Goal: Task Accomplishment & Management: Use online tool/utility

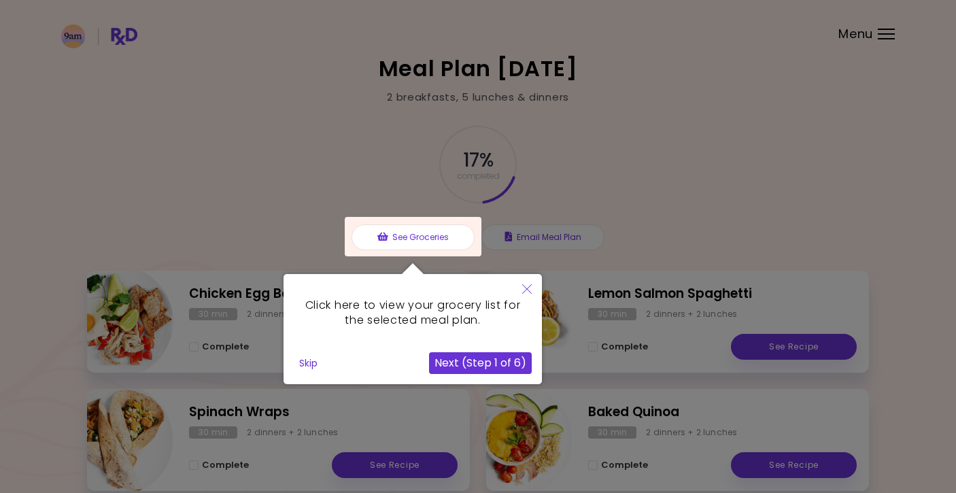
click at [690, 210] on div at bounding box center [478, 341] width 956 height 683
click at [311, 362] on button "Skip" at bounding box center [308, 363] width 29 height 20
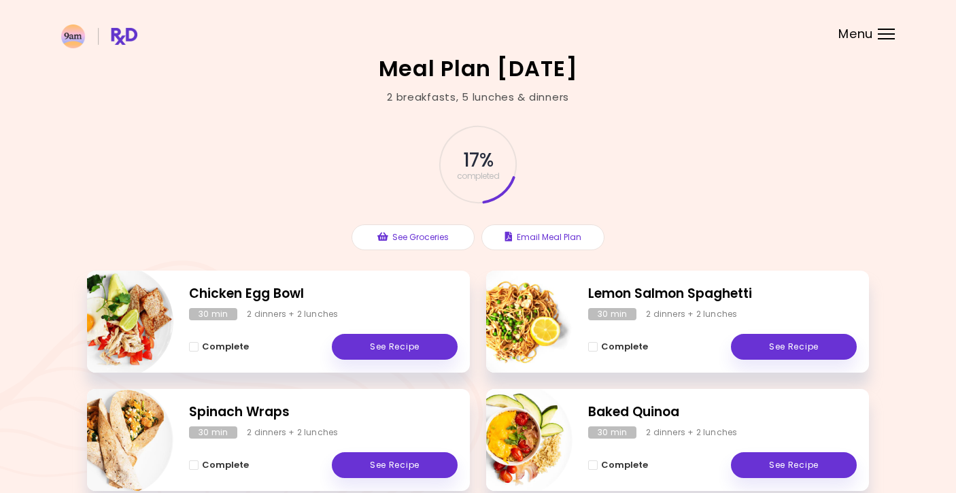
click at [871, 39] on span "Menu" at bounding box center [856, 34] width 35 height 12
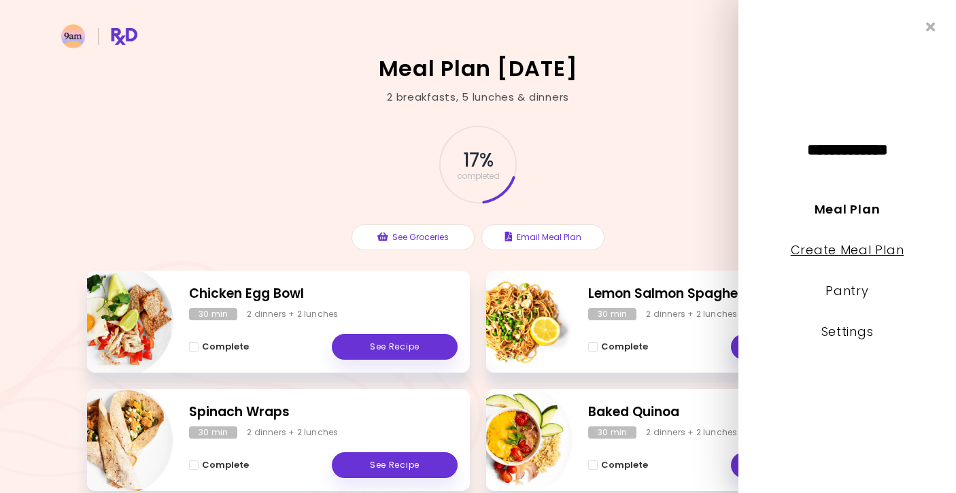
click at [863, 248] on link "Create Meal Plan" at bounding box center [848, 250] width 114 height 17
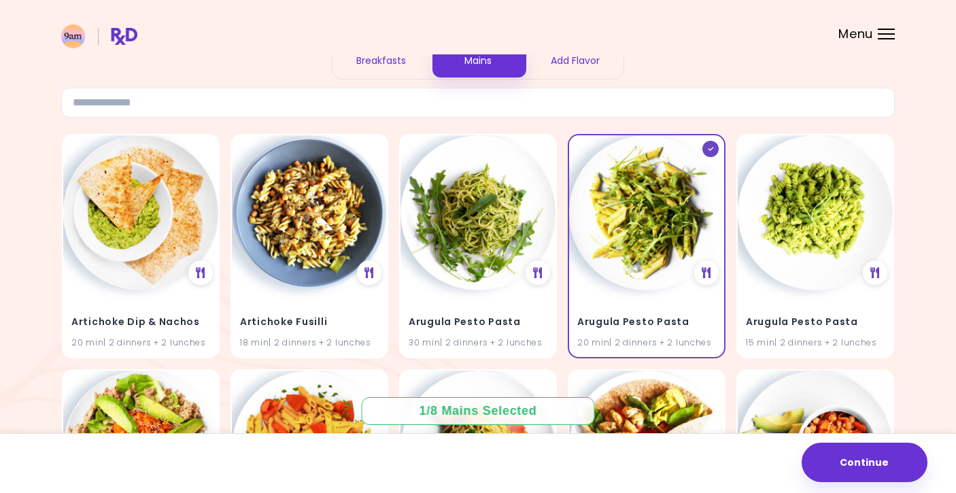
scroll to position [121, 0]
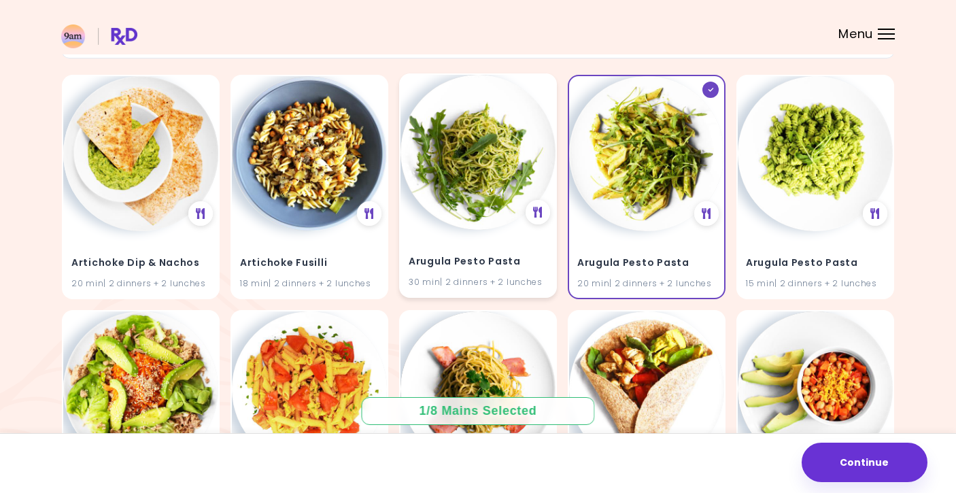
click at [480, 165] on img at bounding box center [478, 152] width 155 height 155
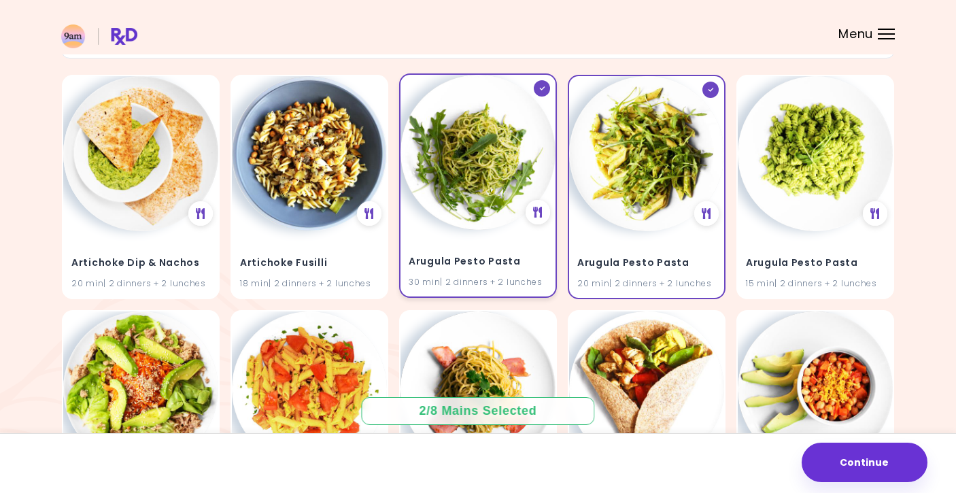
click at [480, 165] on img at bounding box center [478, 152] width 155 height 155
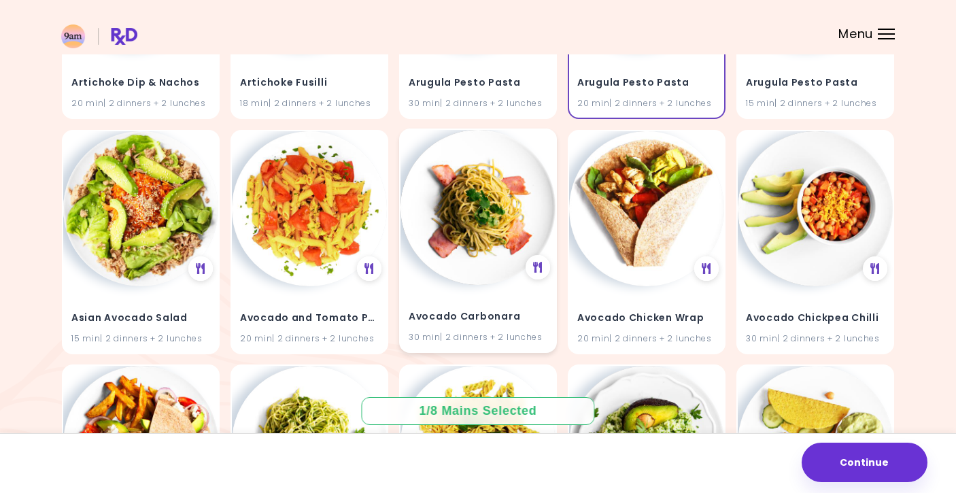
scroll to position [302, 0]
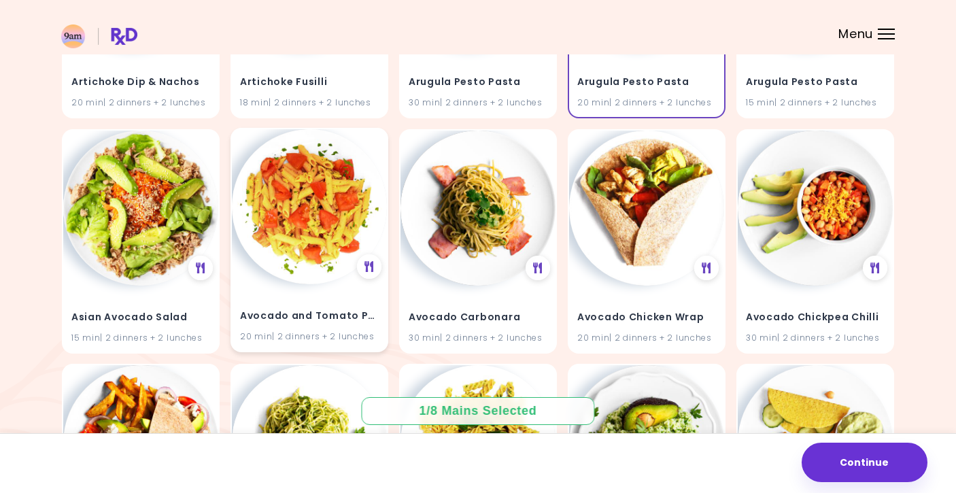
click at [314, 239] on img at bounding box center [309, 206] width 155 height 155
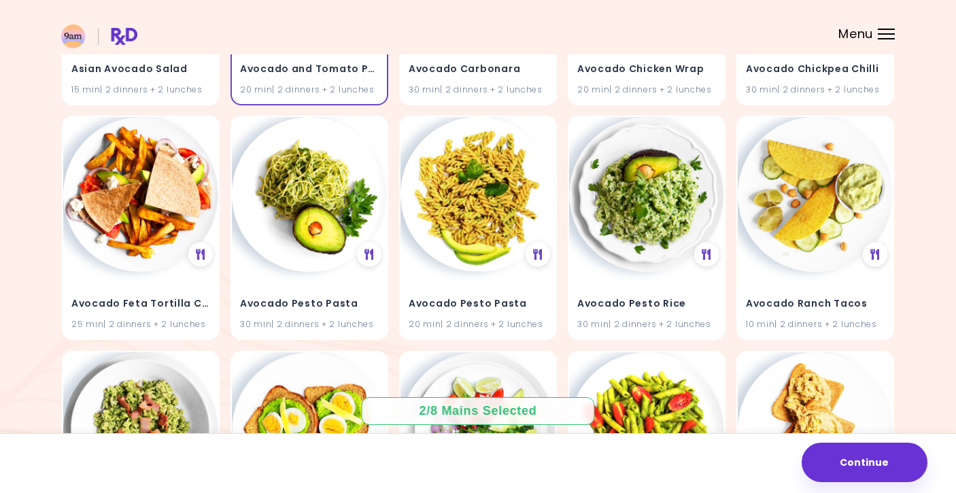
scroll to position [549, 0]
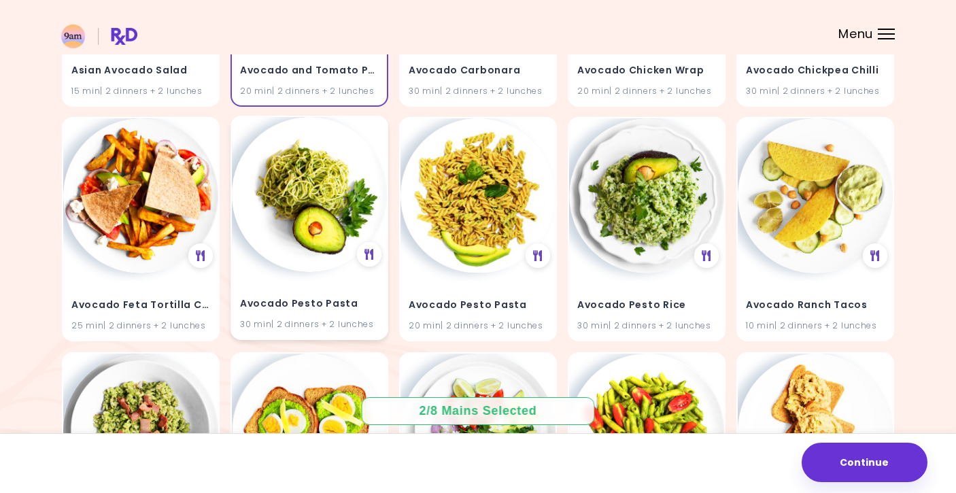
click at [366, 196] on img at bounding box center [309, 194] width 155 height 155
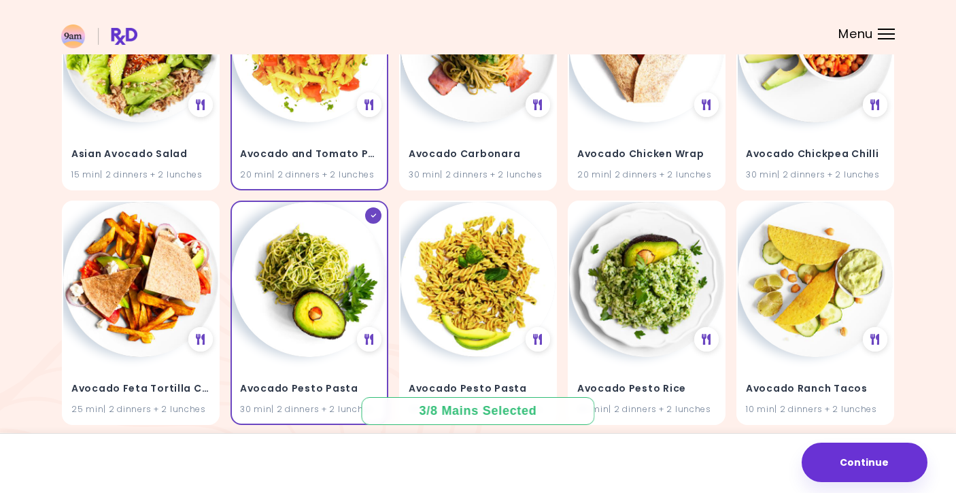
scroll to position [462, 0]
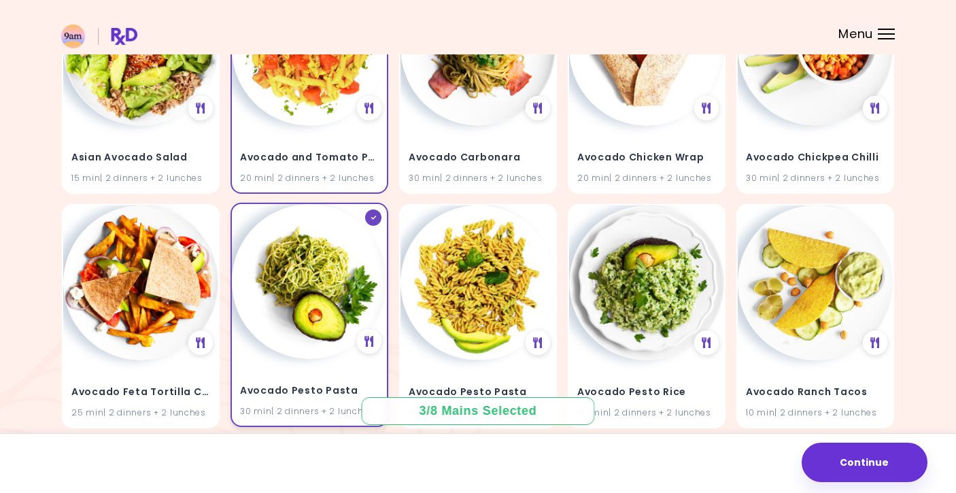
click at [358, 328] on img at bounding box center [309, 281] width 155 height 155
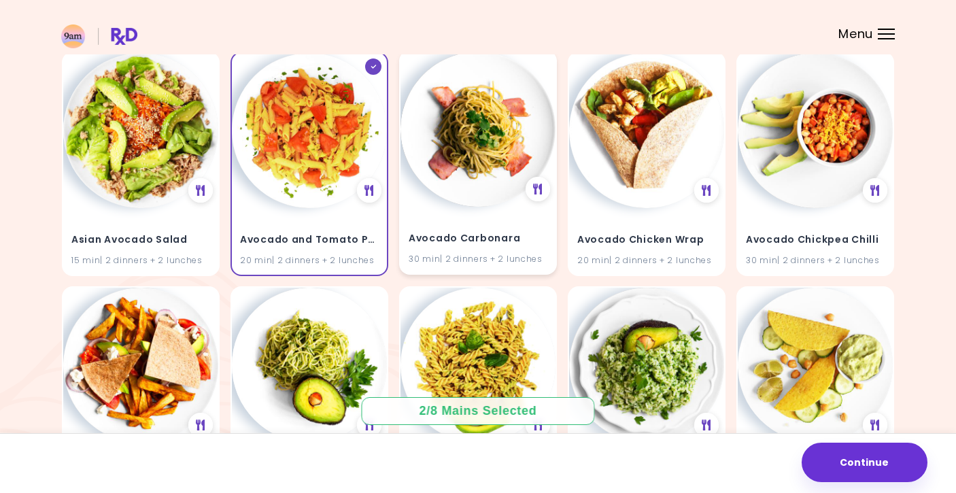
scroll to position [379, 0]
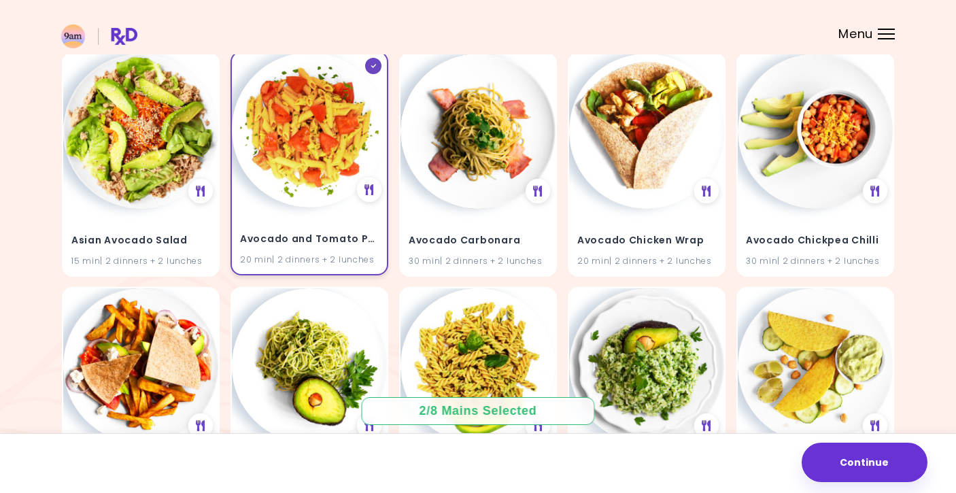
click at [326, 195] on img at bounding box center [309, 129] width 155 height 155
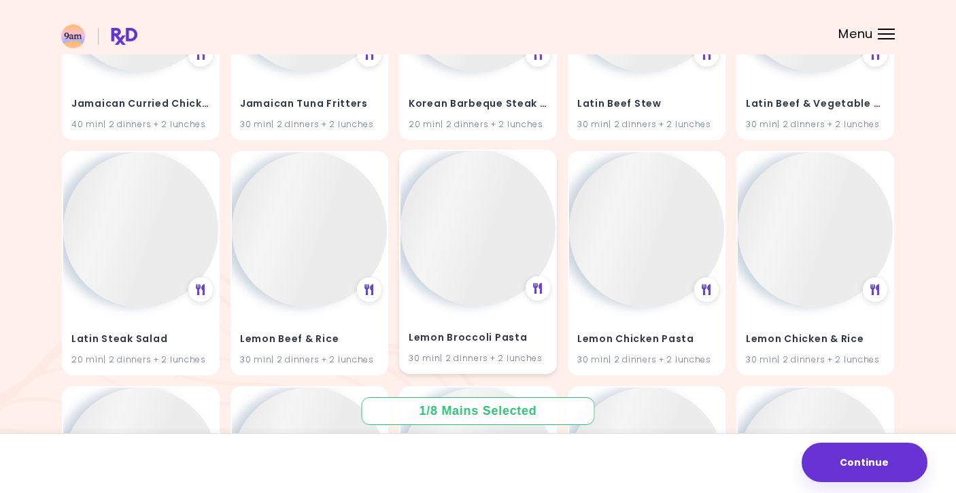
scroll to position [23581, 0]
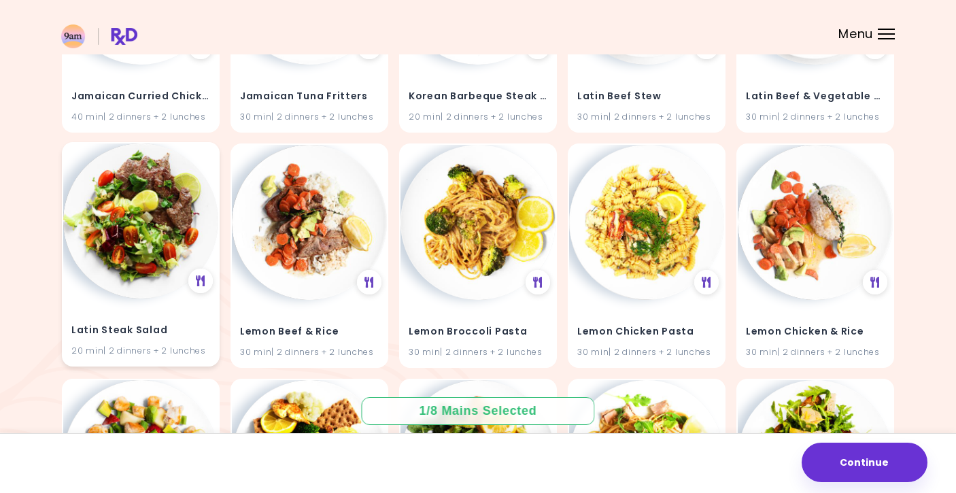
click at [142, 144] on img at bounding box center [140, 221] width 155 height 155
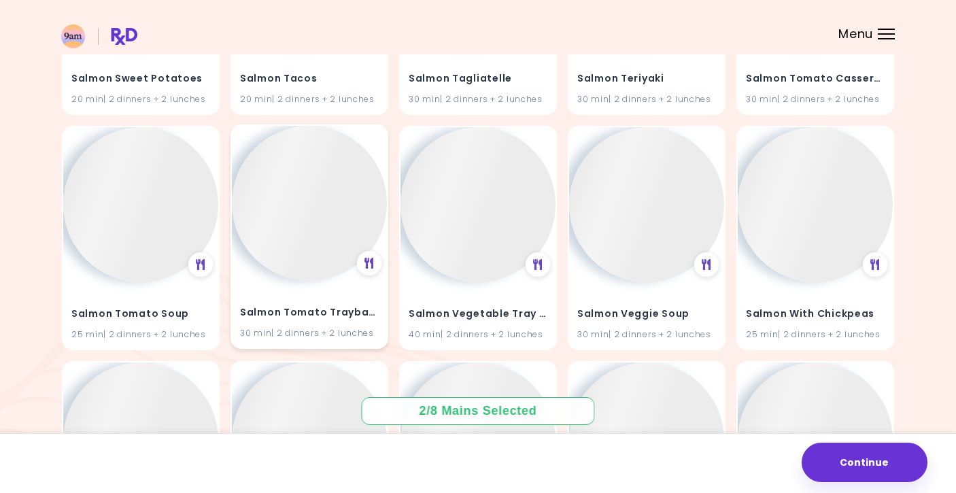
scroll to position [34852, 0]
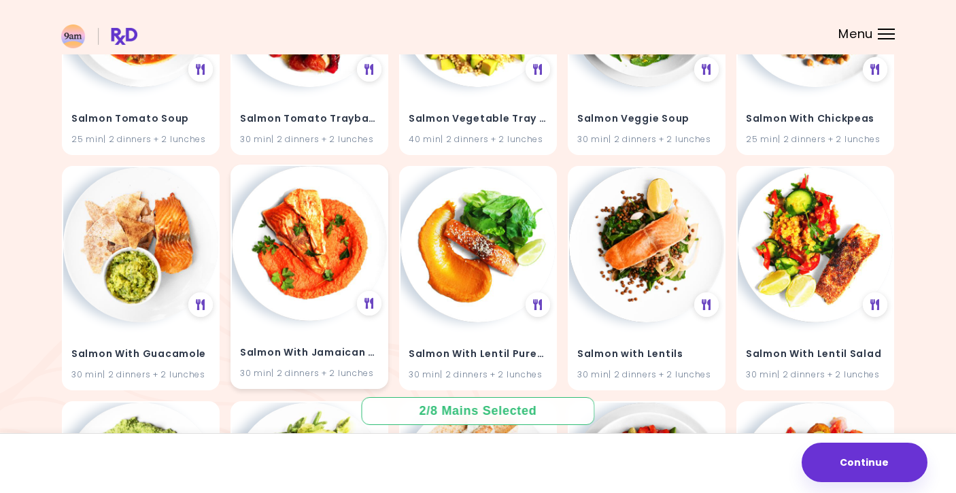
click at [324, 166] on img at bounding box center [309, 243] width 155 height 155
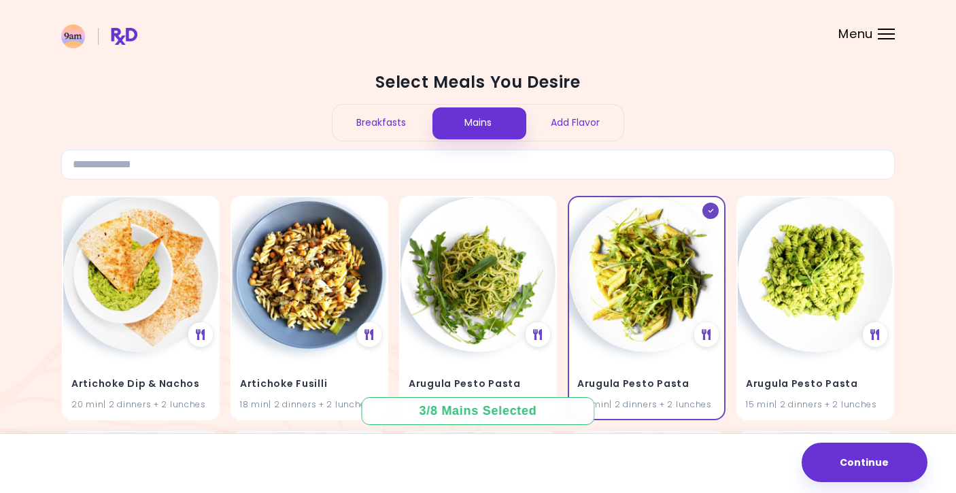
scroll to position [0, 0]
click at [228, 157] on input at bounding box center [478, 165] width 834 height 30
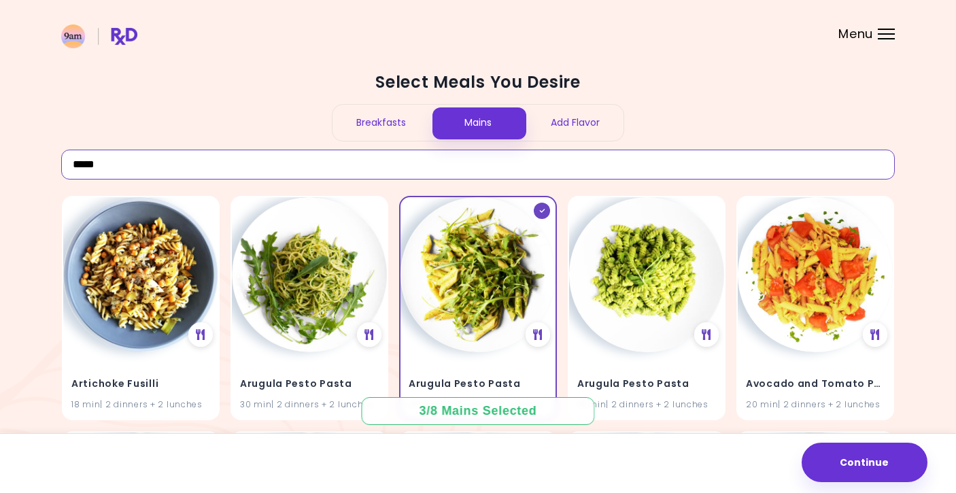
drag, startPoint x: 148, startPoint y: 166, endPoint x: 39, endPoint y: 163, distance: 109.6
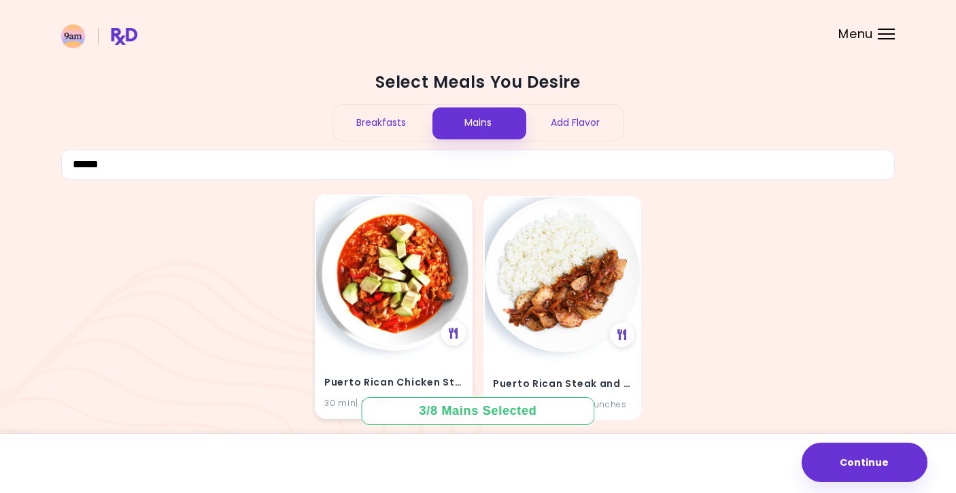
click at [403, 275] on img at bounding box center [393, 273] width 155 height 155
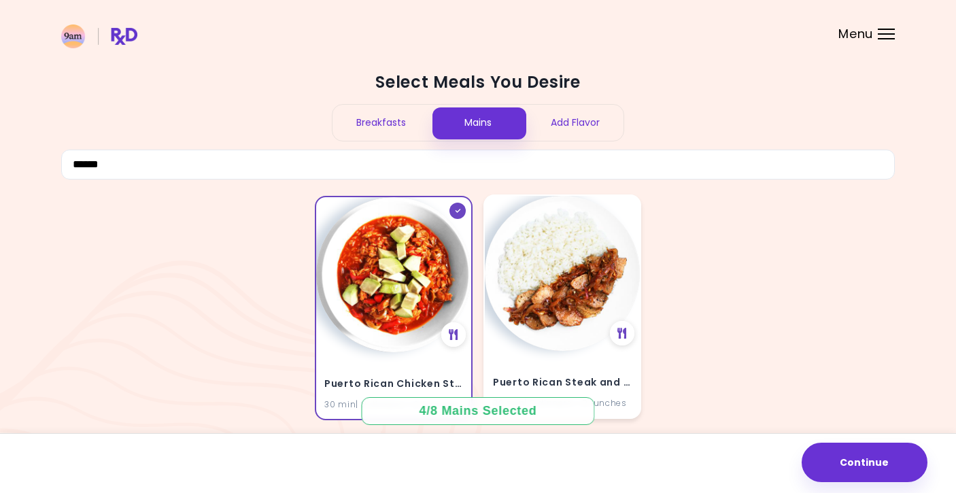
click at [560, 261] on img at bounding box center [562, 273] width 155 height 155
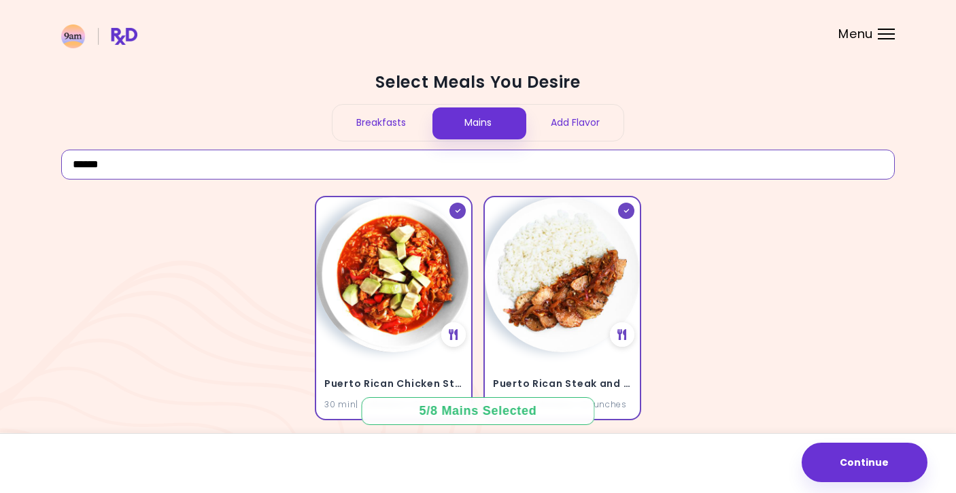
drag, startPoint x: 174, startPoint y: 155, endPoint x: 18, endPoint y: 142, distance: 156.4
click at [18, 142] on div "Select Meals You Desire Breakfasts Mains Add Flavor ****** Puerto Rican Chicken…" at bounding box center [478, 272] width 956 height 545
click at [99, 164] on input "******" at bounding box center [478, 165] width 834 height 30
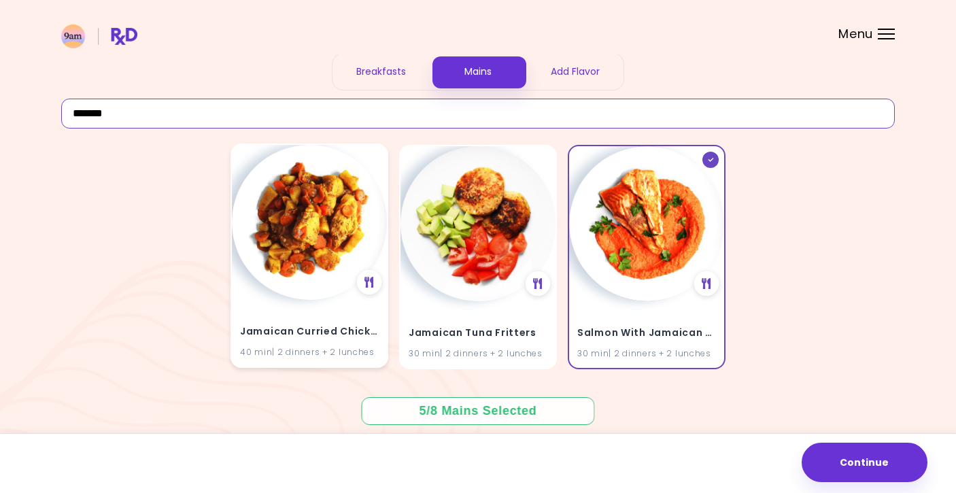
scroll to position [50, 0]
type input "*******"
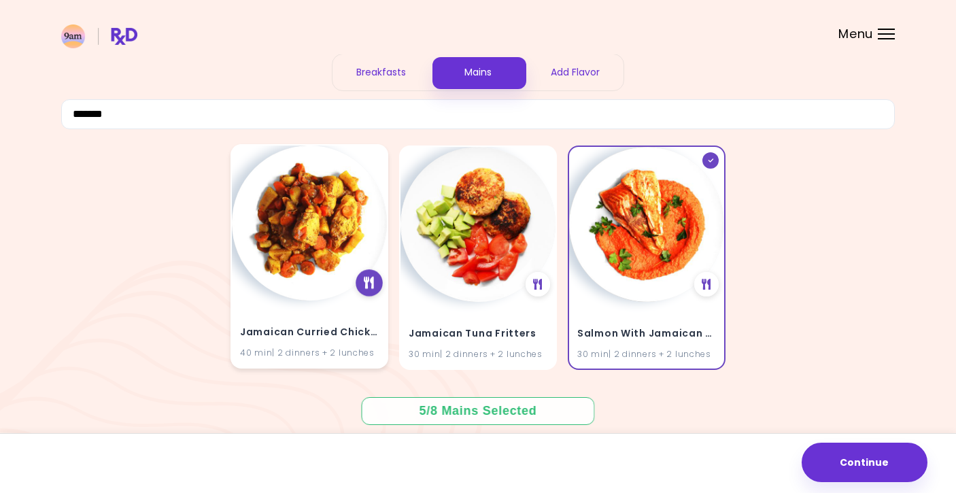
click at [370, 284] on icon at bounding box center [369, 283] width 10 height 12
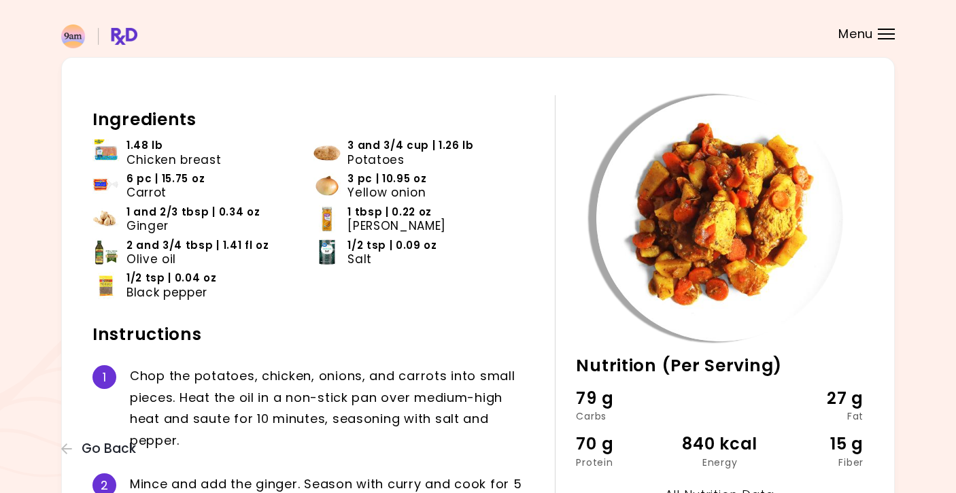
scroll to position [42, 0]
click at [859, 35] on span "Menu" at bounding box center [856, 34] width 35 height 12
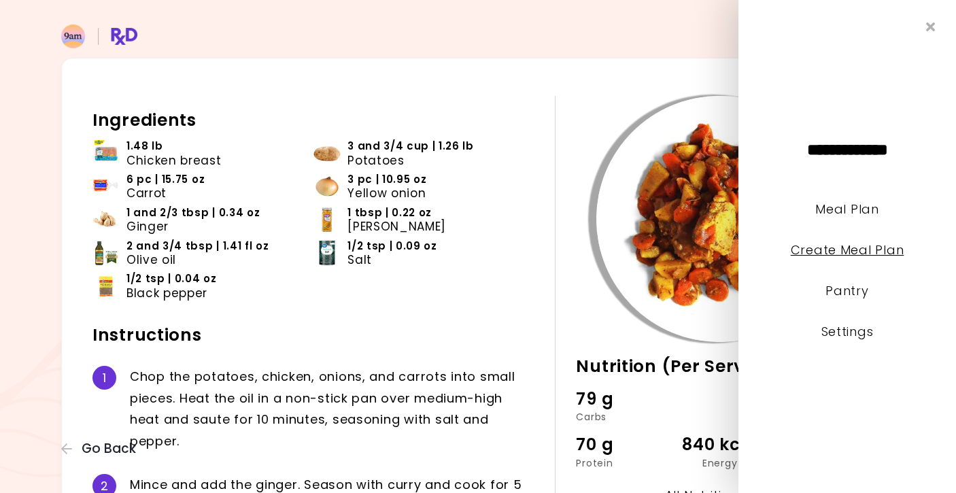
click at [880, 250] on link "Create Meal Plan" at bounding box center [848, 250] width 114 height 17
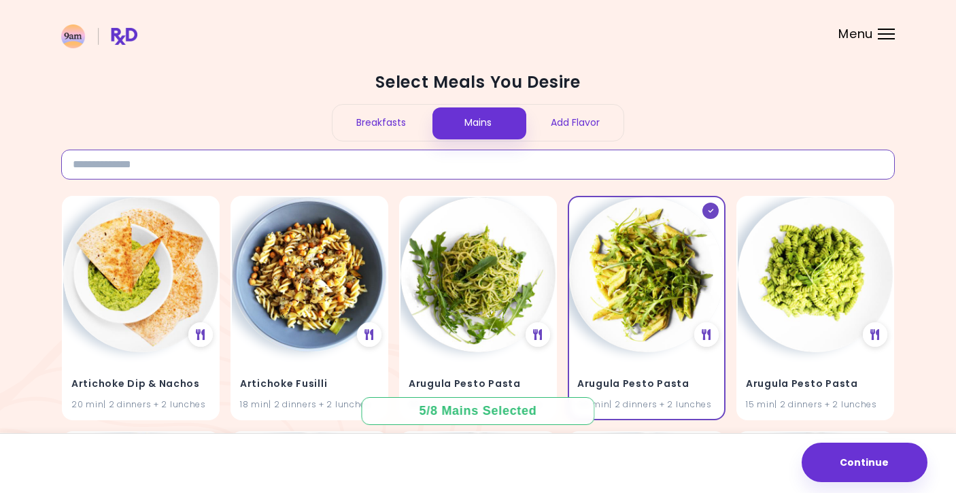
click at [408, 169] on input at bounding box center [478, 165] width 834 height 30
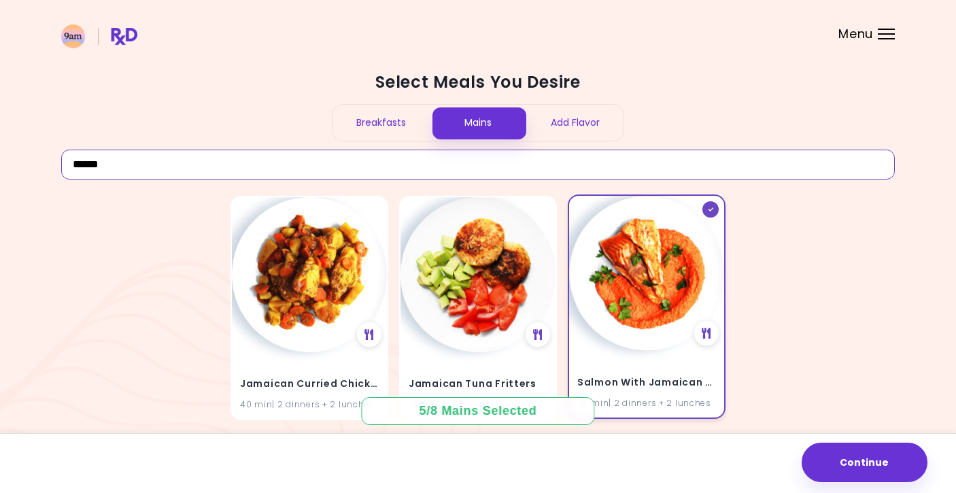
type input "******"
click at [650, 256] on img at bounding box center [646, 273] width 155 height 155
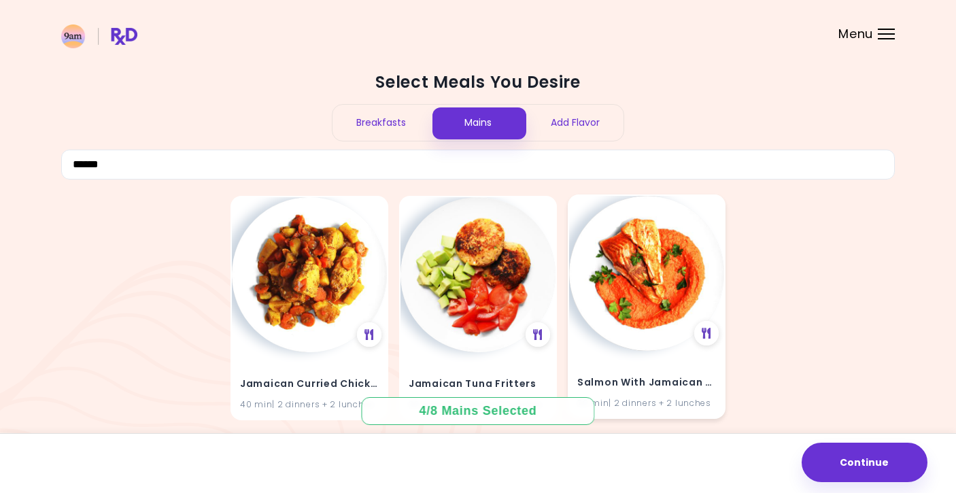
click at [650, 256] on img at bounding box center [646, 273] width 155 height 155
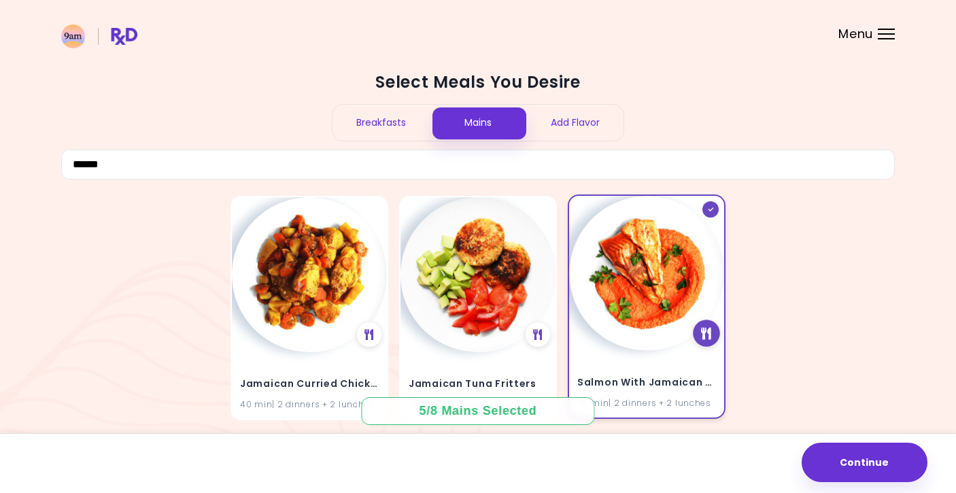
click at [717, 330] on div at bounding box center [706, 333] width 27 height 27
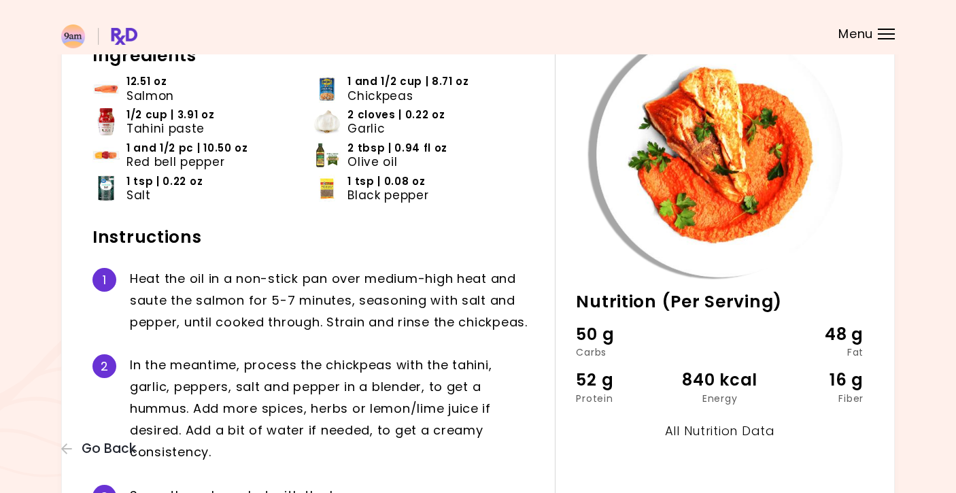
scroll to position [48, 0]
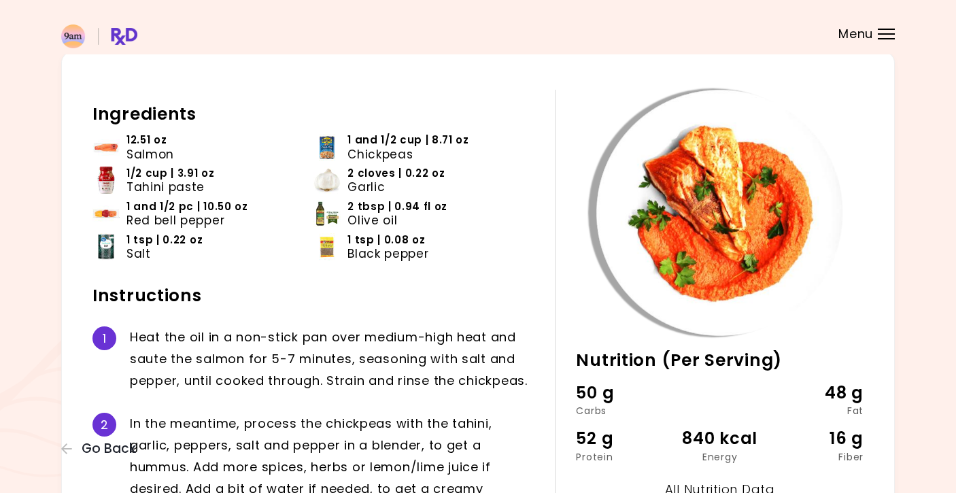
click at [886, 27] on header at bounding box center [478, 27] width 956 height 54
click at [880, 37] on div "Menu" at bounding box center [886, 34] width 17 height 11
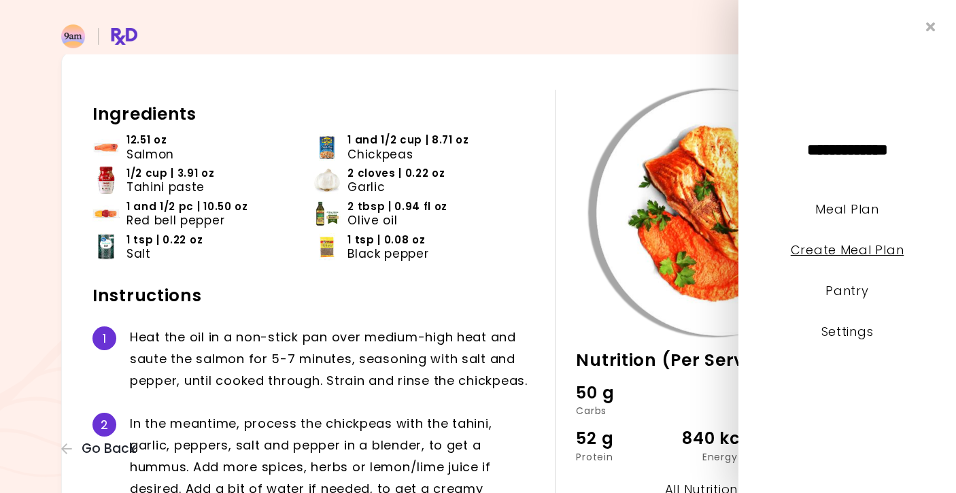
click at [850, 254] on link "Create Meal Plan" at bounding box center [848, 250] width 114 height 17
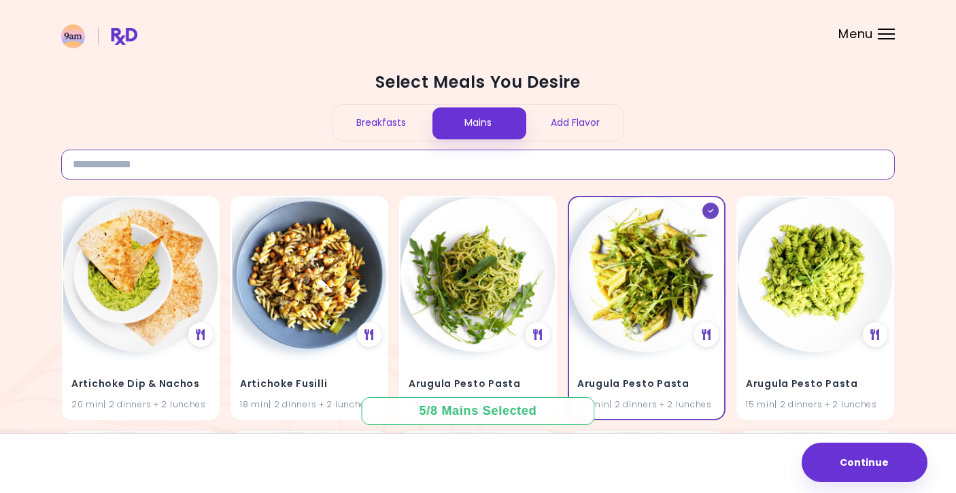
click at [510, 164] on input at bounding box center [478, 165] width 834 height 30
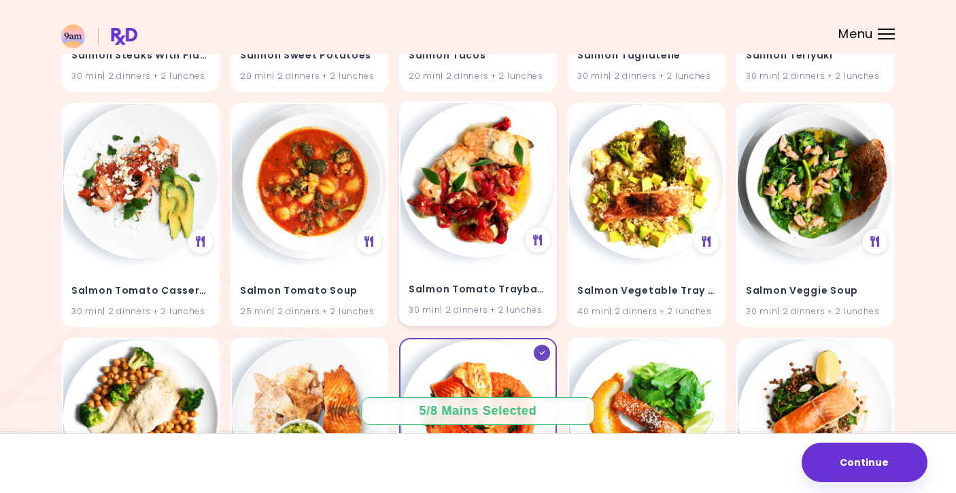
scroll to position [3151, 0]
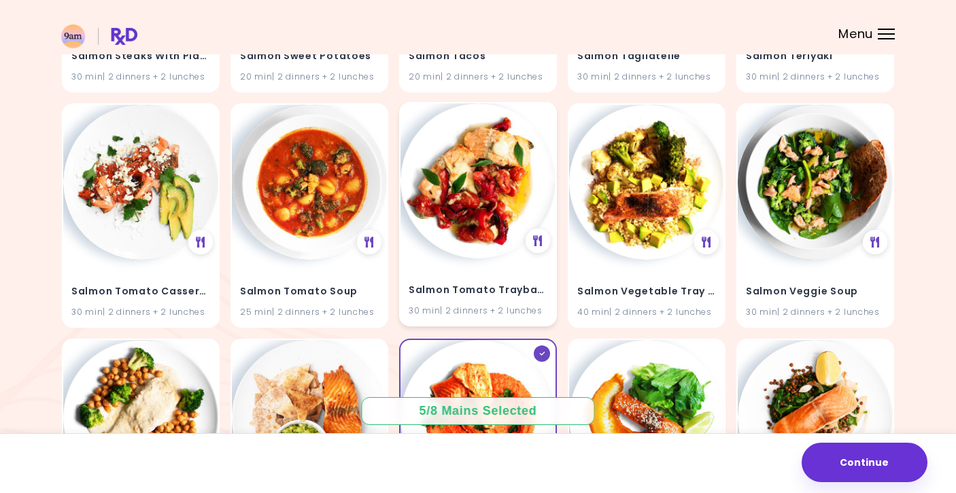
type input "******"
click at [463, 205] on img at bounding box center [478, 180] width 155 height 155
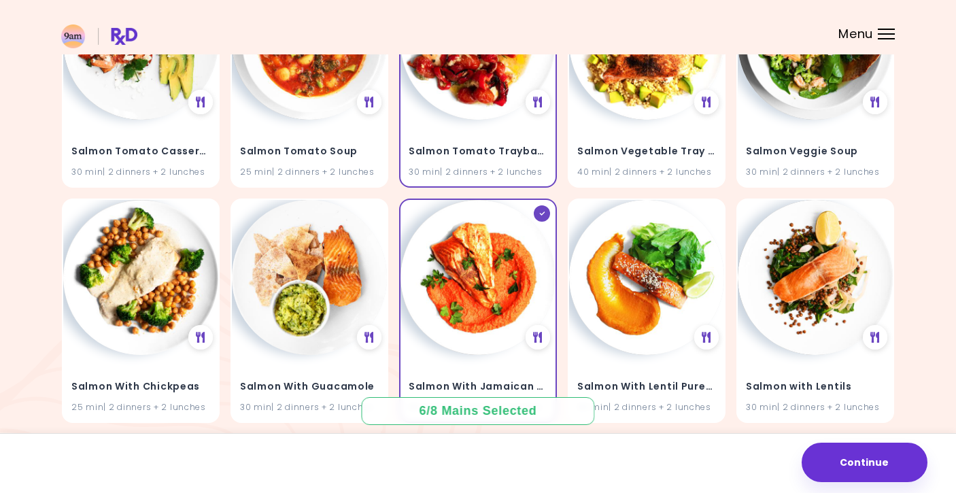
scroll to position [3285, 0]
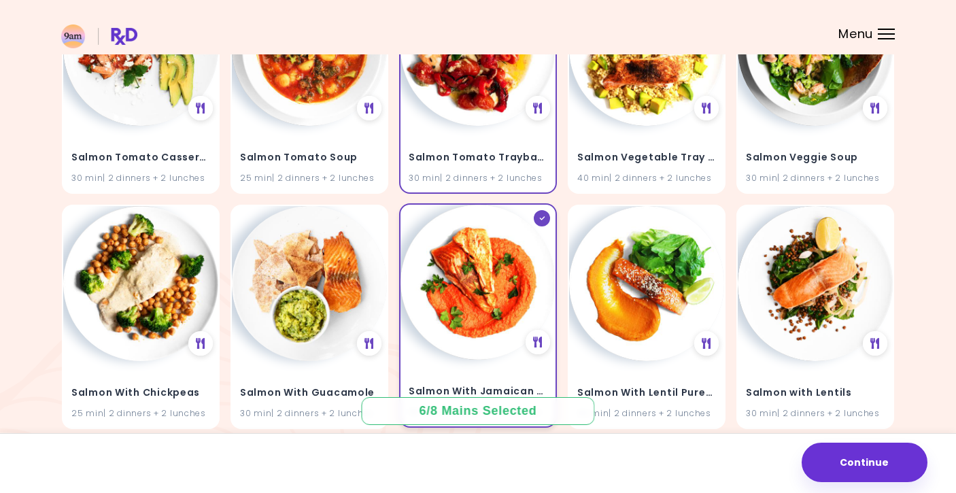
click at [486, 266] on img at bounding box center [478, 282] width 155 height 155
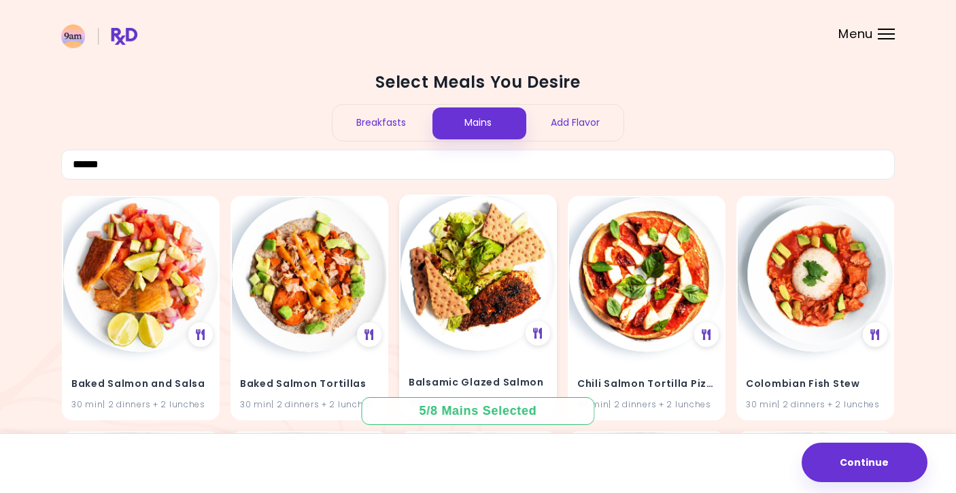
scroll to position [0, 0]
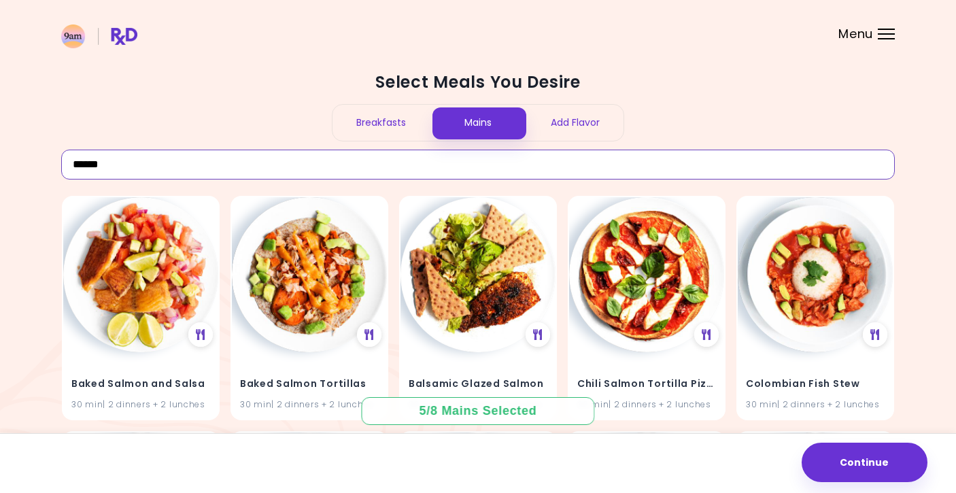
drag, startPoint x: 191, startPoint y: 164, endPoint x: 22, endPoint y: 163, distance: 169.4
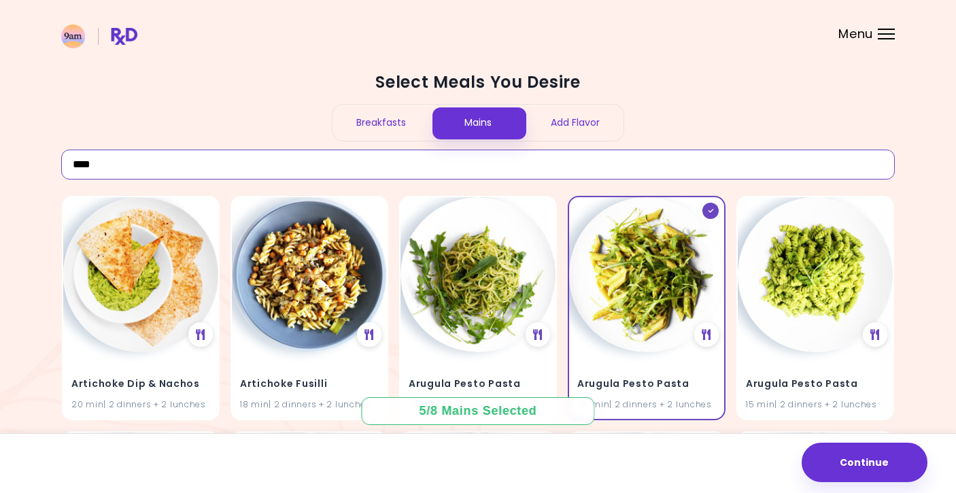
type input "*****"
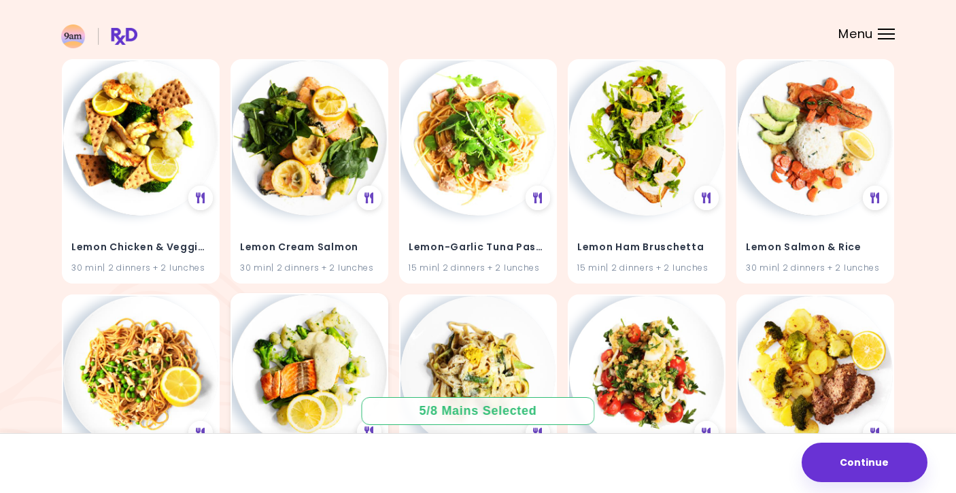
scroll to position [1788, 0]
